Goal: Transaction & Acquisition: Book appointment/travel/reservation

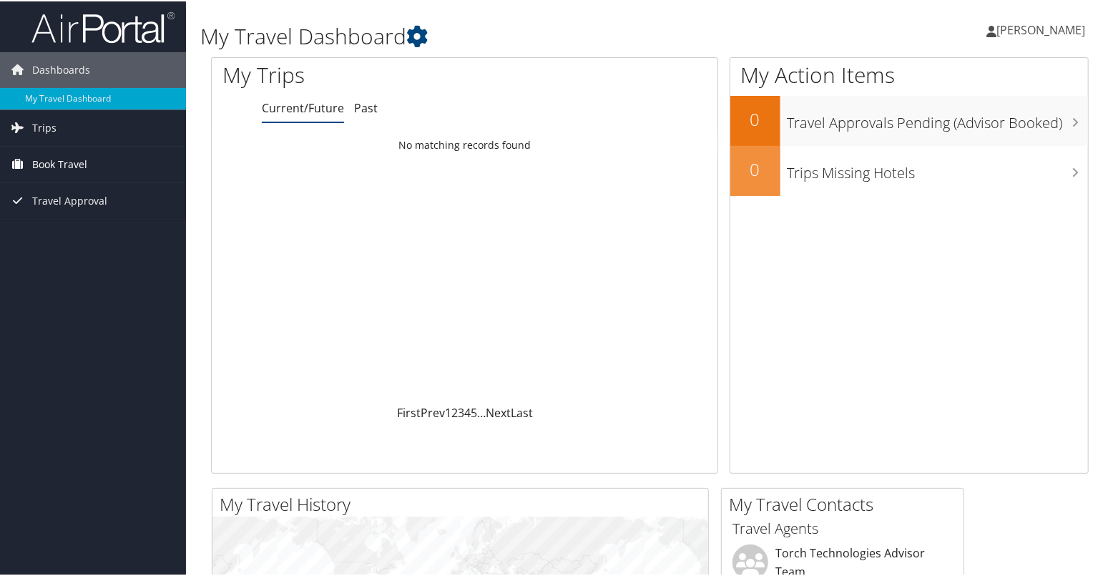
click at [60, 160] on span "Book Travel" at bounding box center [59, 163] width 55 height 36
click at [49, 122] on span "Trips" at bounding box center [44, 127] width 24 height 36
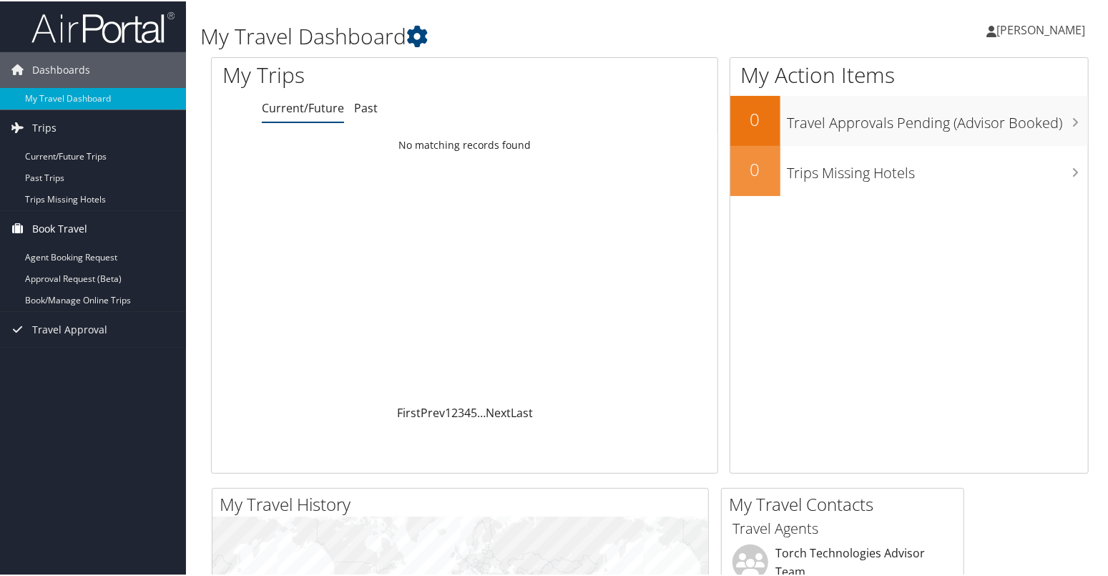
click at [72, 225] on span "Book Travel" at bounding box center [59, 228] width 55 height 36
click at [62, 293] on link "Book/Manage Online Trips" at bounding box center [93, 298] width 186 height 21
